Goal: Find specific page/section: Find specific page/section

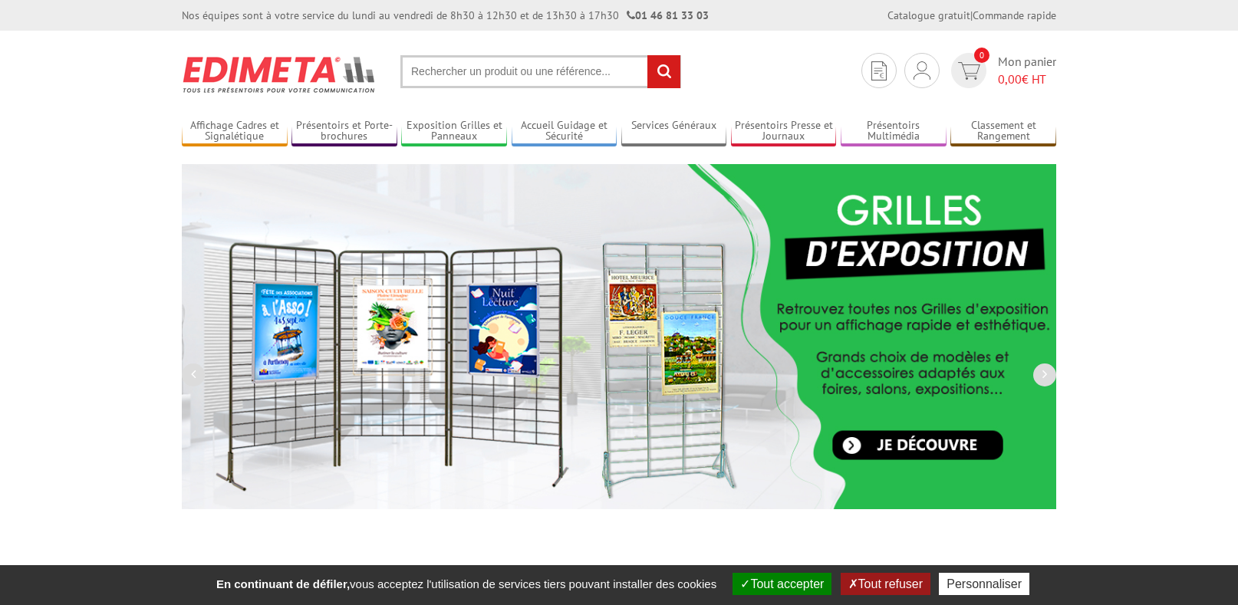
click at [531, 71] on input "text" at bounding box center [540, 71] width 281 height 33
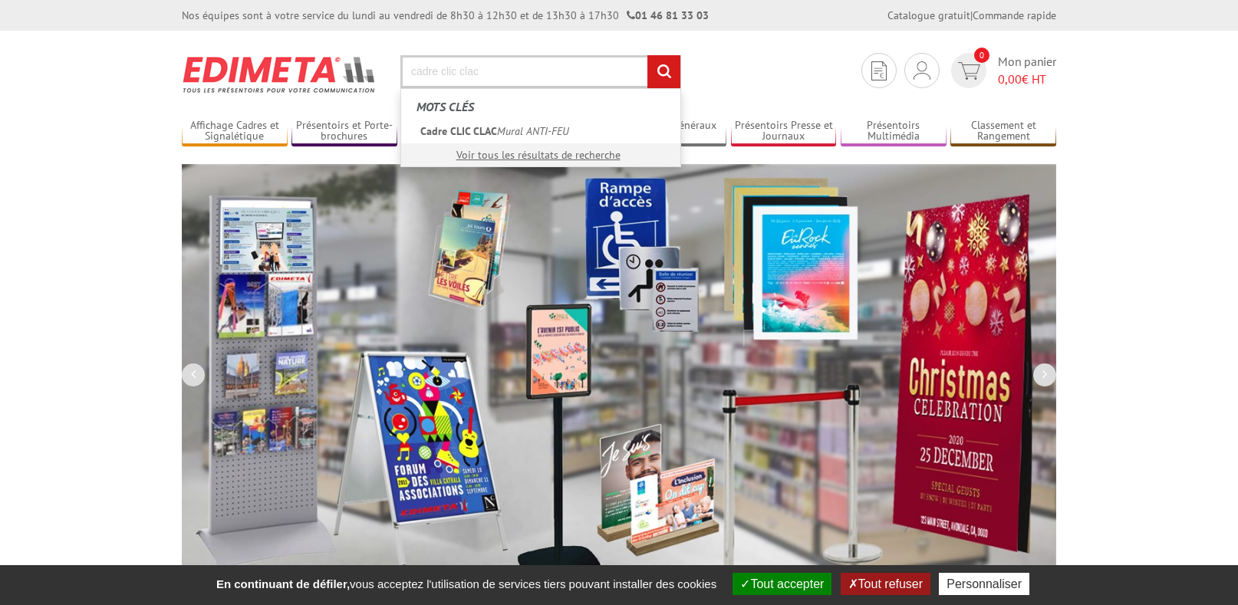
type input "cadre clic clac"
click at [647, 55] on input "rechercher" at bounding box center [663, 71] width 33 height 33
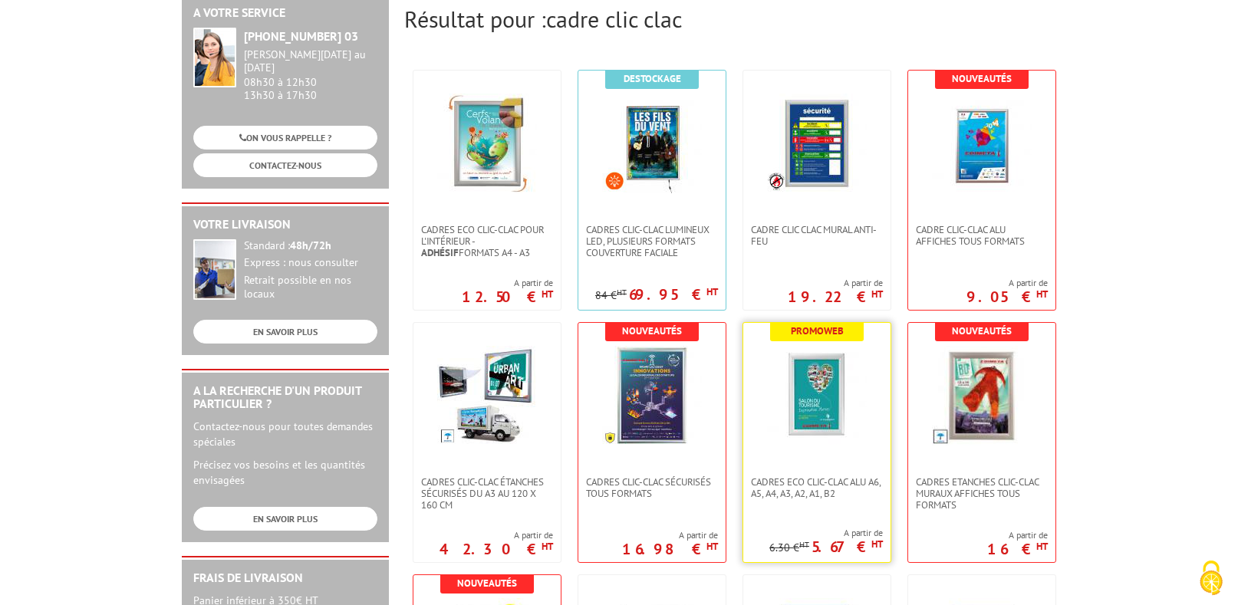
scroll to position [196, 0]
click at [818, 410] on img at bounding box center [817, 395] width 100 height 100
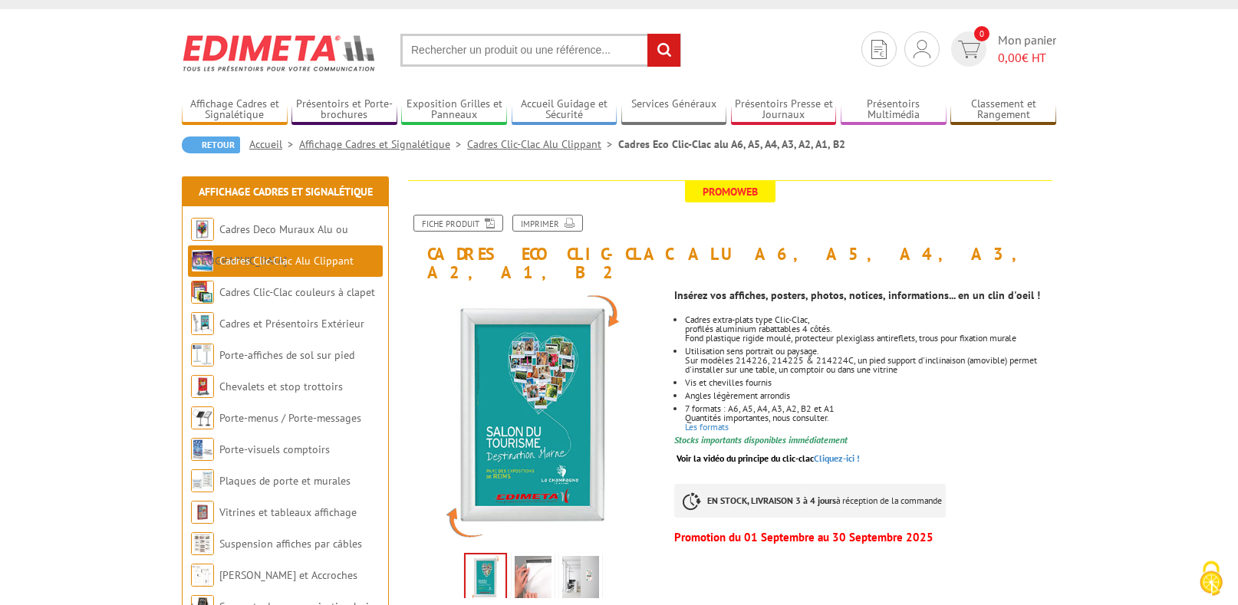
scroll to position [37, 0]
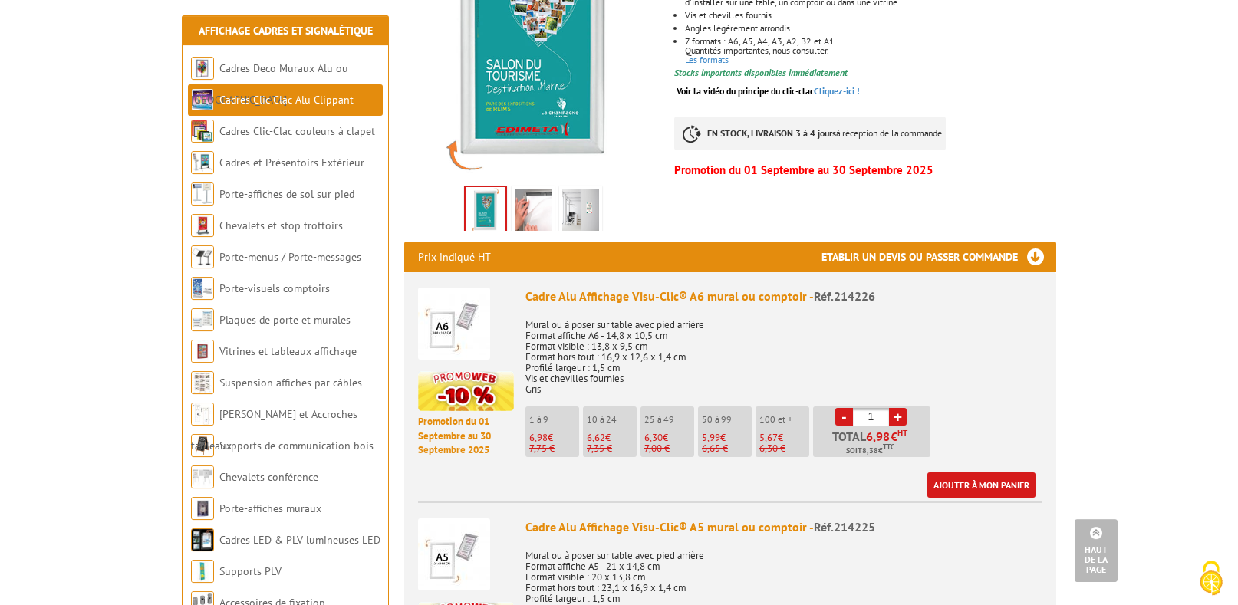
scroll to position [393, 0]
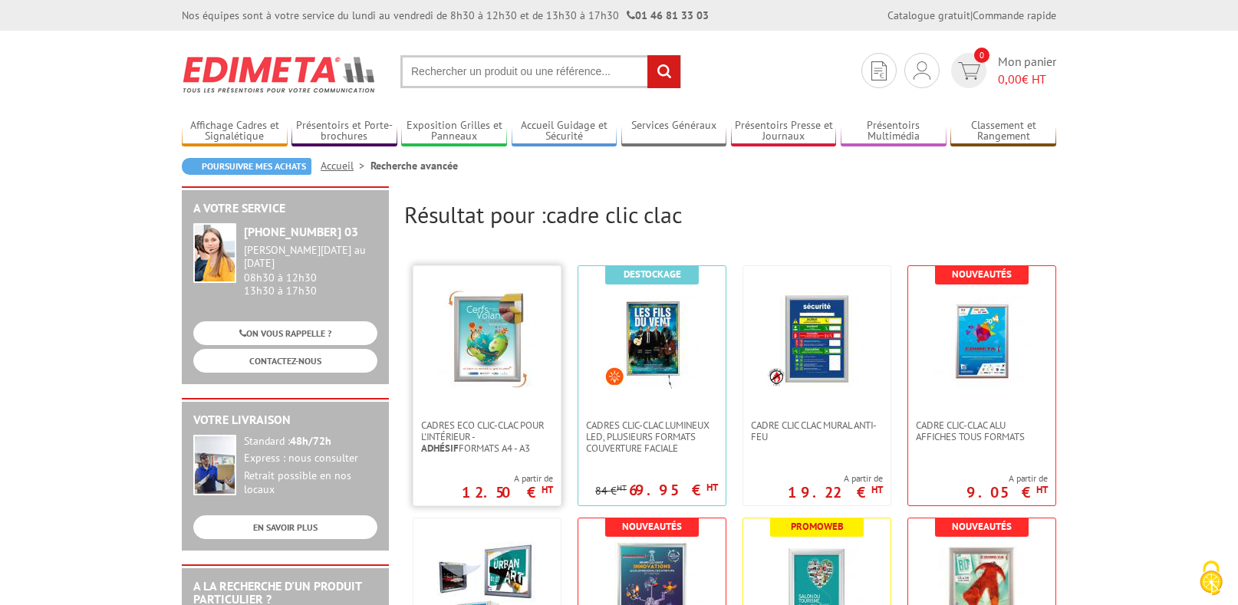
scroll to position [196, 0]
